Goal: Task Accomplishment & Management: Manage account settings

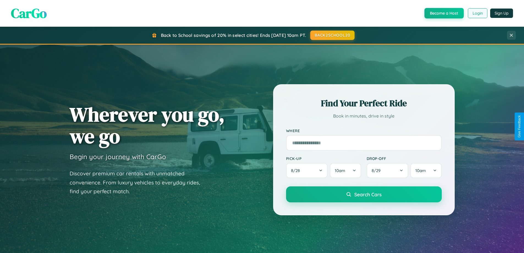
click at [477, 13] on button "Login" at bounding box center [478, 13] width 20 height 10
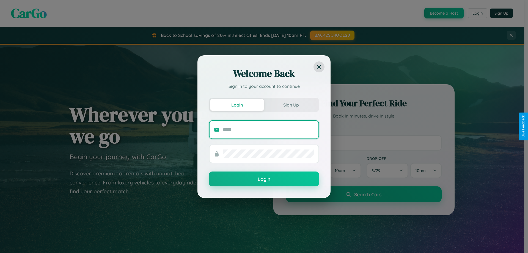
click at [269, 129] on input "text" at bounding box center [268, 129] width 91 height 9
type input "**********"
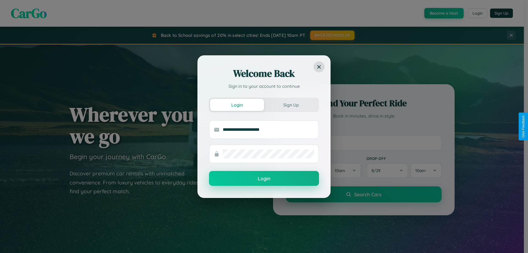
click at [264, 178] on button "Login" at bounding box center [264, 178] width 110 height 15
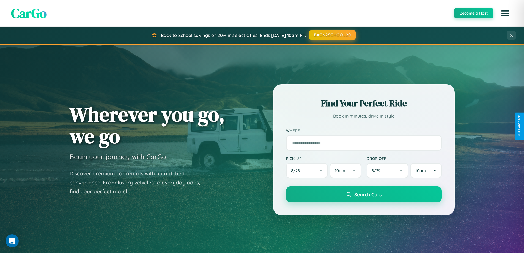
click at [332, 35] on button "BACK2SCHOOL20" at bounding box center [332, 35] width 47 height 10
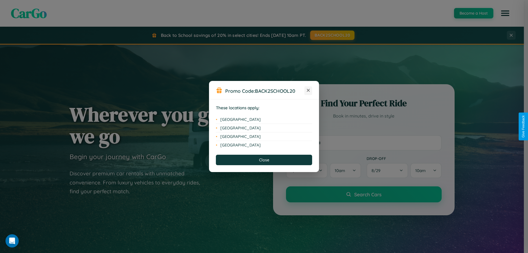
click at [308, 91] on icon at bounding box center [308, 90] width 3 height 3
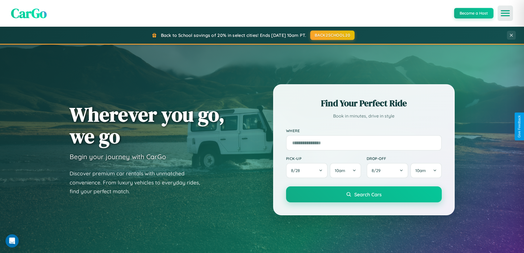
click at [505, 13] on icon "Open menu" at bounding box center [506, 13] width 8 height 5
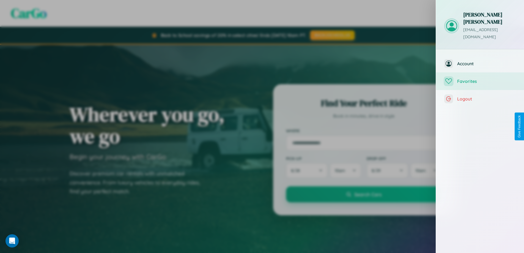
click at [480, 78] on span "Favorites" at bounding box center [486, 81] width 59 height 6
